Goal: Find specific page/section: Find specific page/section

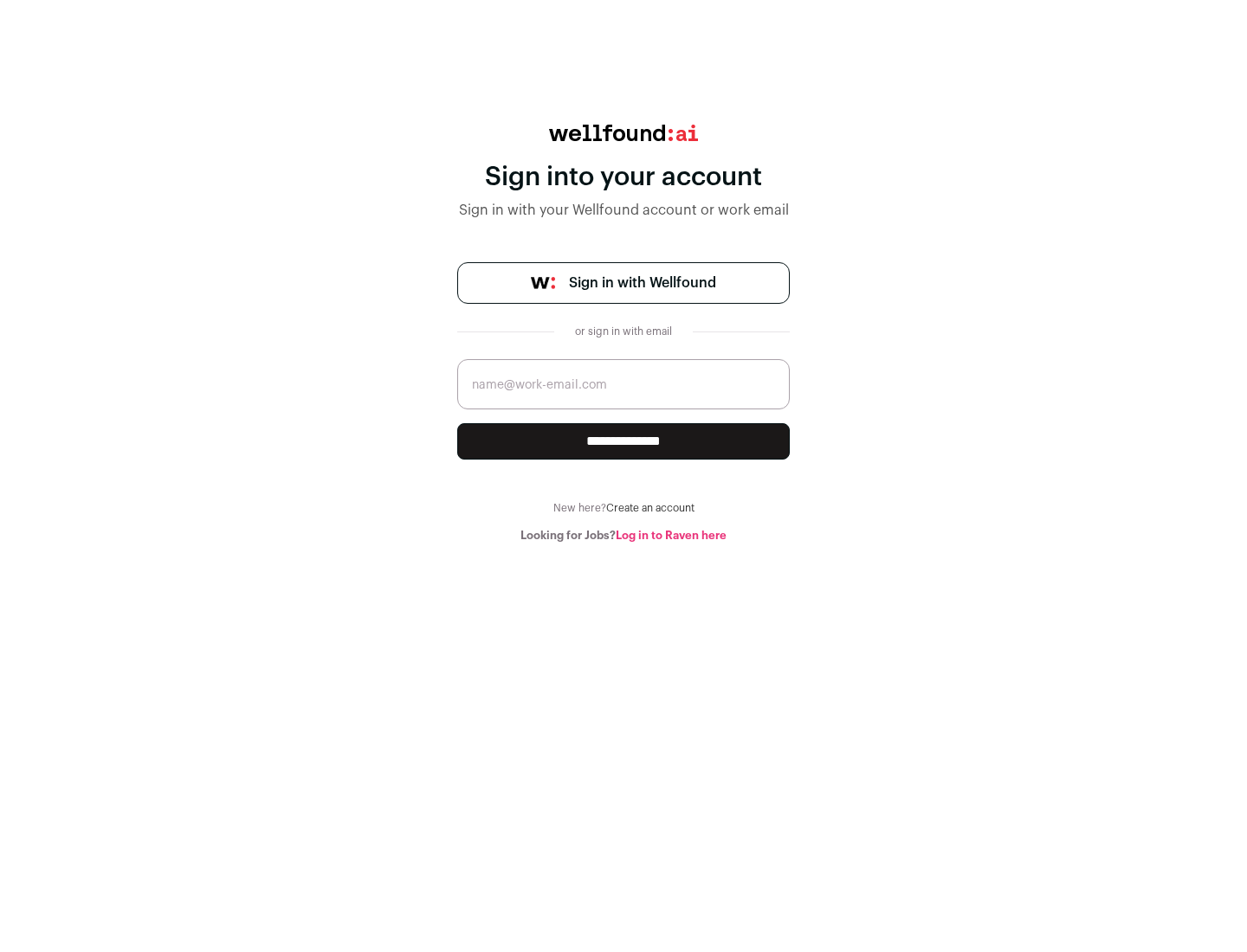
click at [642, 283] on span "Sign in with Wellfound" at bounding box center [642, 282] width 147 height 20
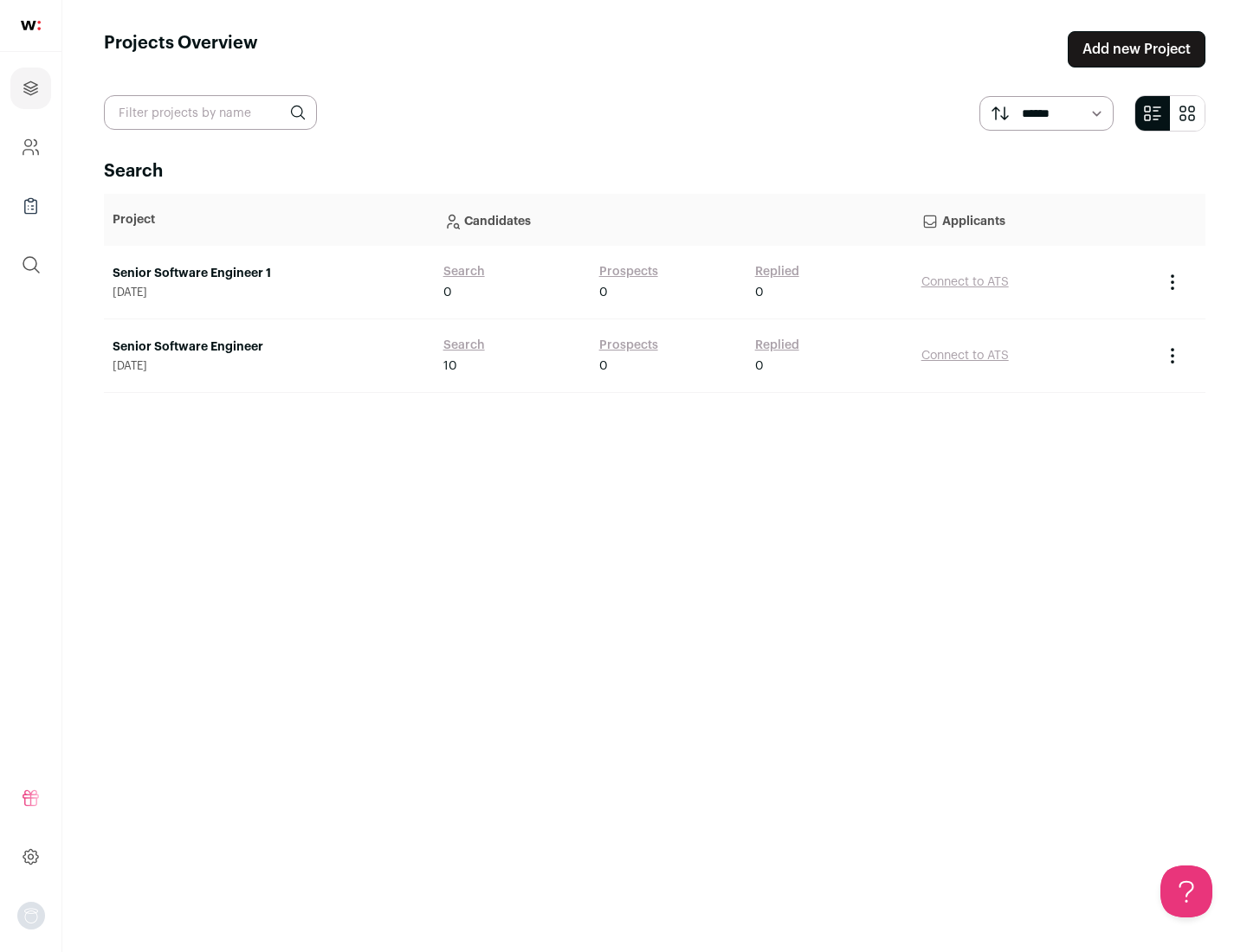
click at [269, 347] on link "Senior Software Engineer" at bounding box center [269, 347] width 313 height 17
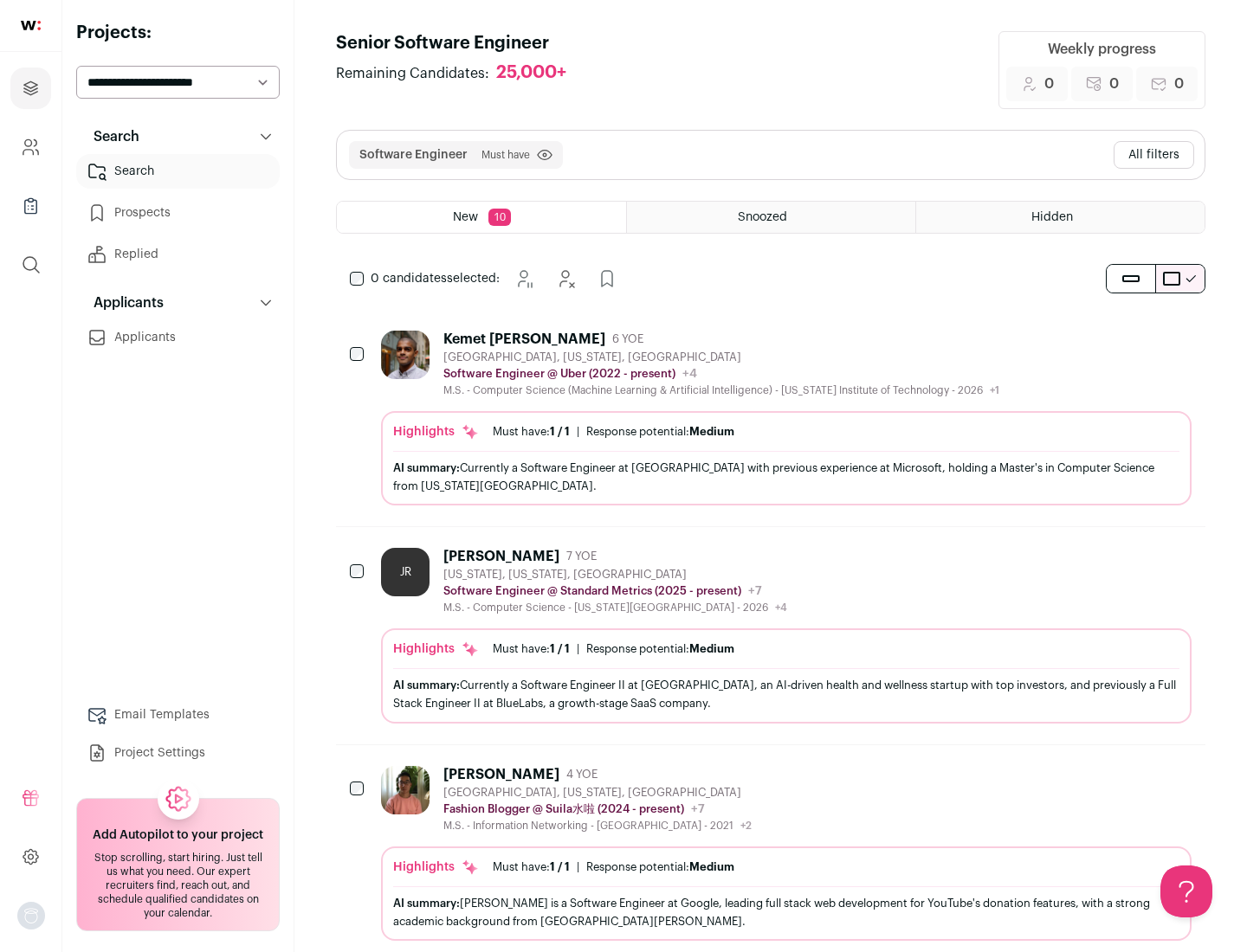
click at [770, 418] on div "Highlights Must have: 1 / 1 How many must haves have been fulfilled? | Response…" at bounding box center [786, 458] width 810 height 95
